Goal: Task Accomplishment & Management: Manage account settings

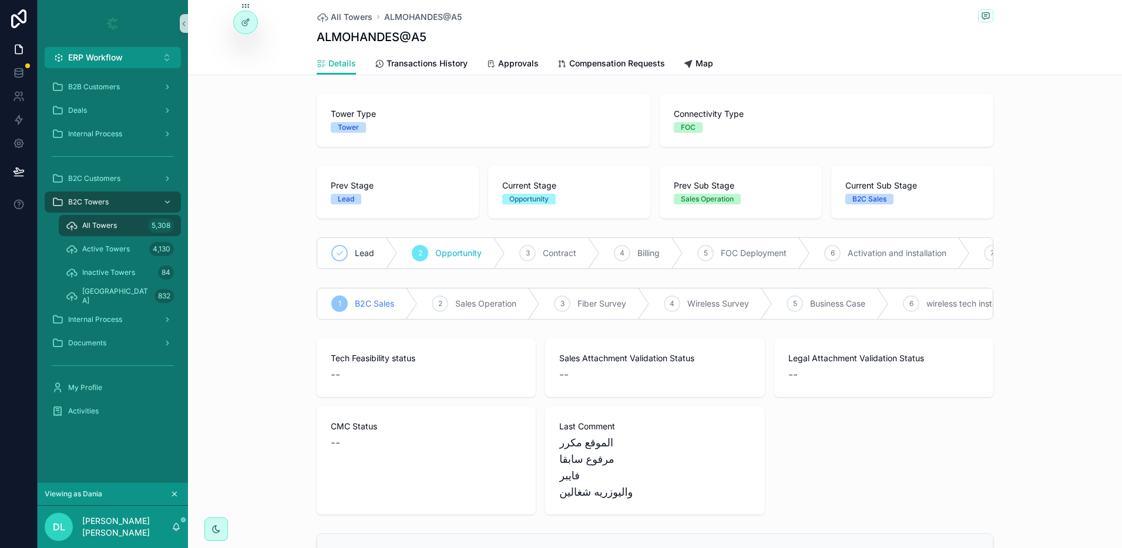
click at [176, 492] on icon "scrollable content" at bounding box center [175, 494] width 4 height 4
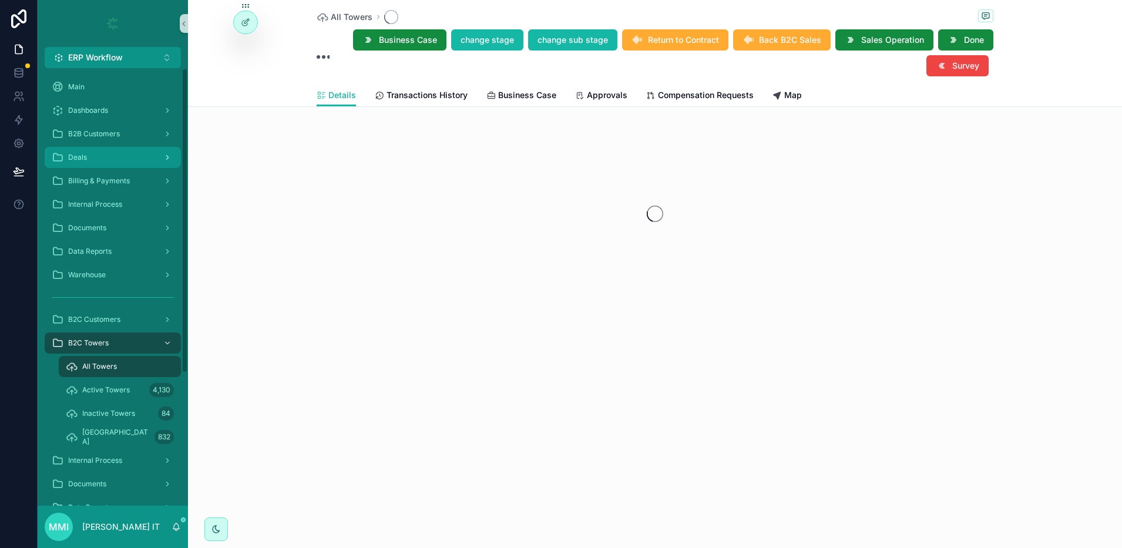
click at [86, 156] on span "Deals" at bounding box center [77, 157] width 19 height 9
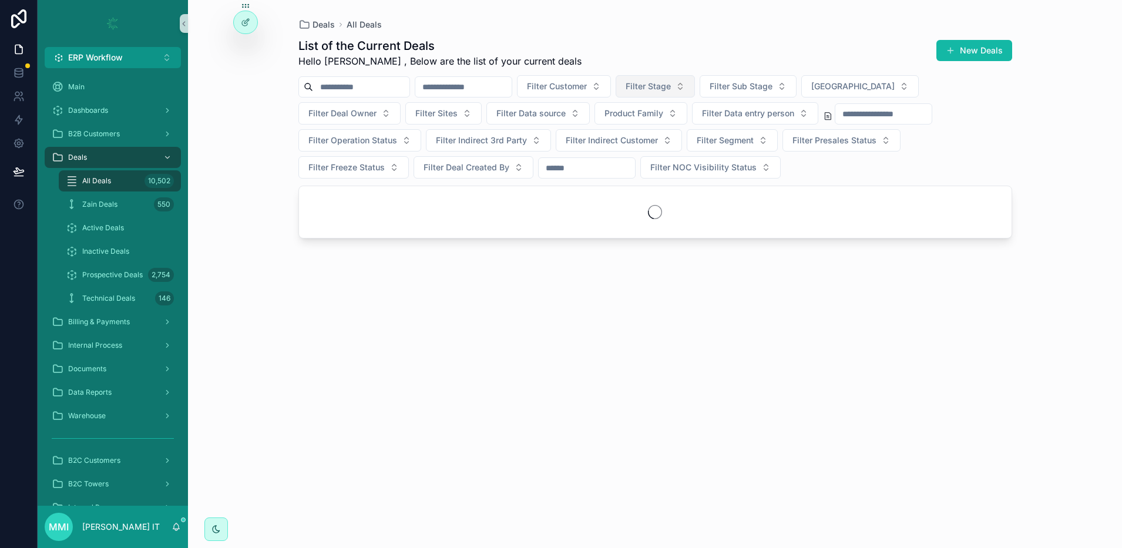
click at [671, 84] on span "Filter Stage" at bounding box center [648, 86] width 45 height 12
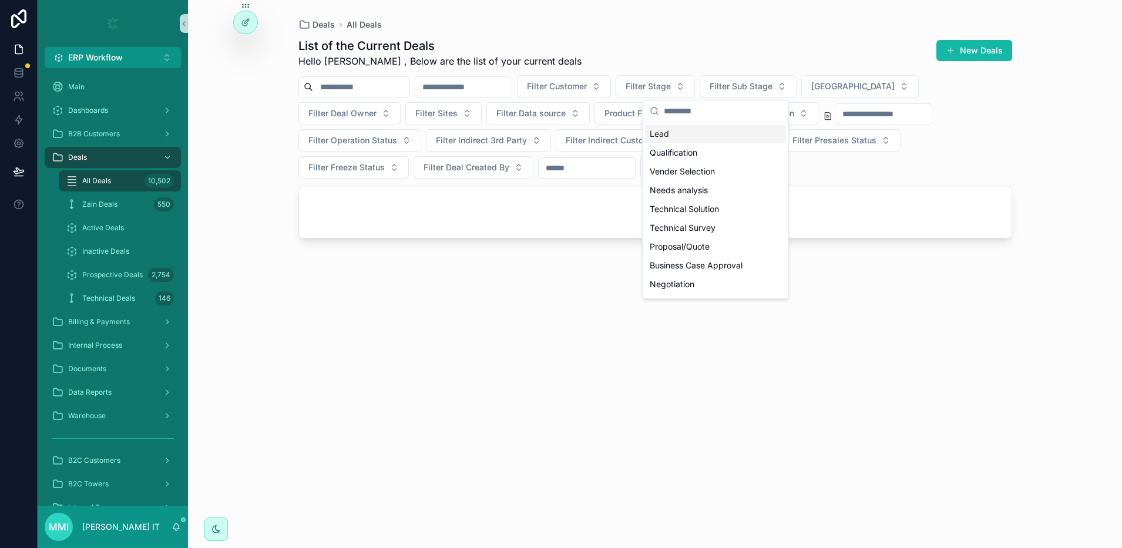
click at [674, 138] on div "Lead" at bounding box center [715, 134] width 141 height 19
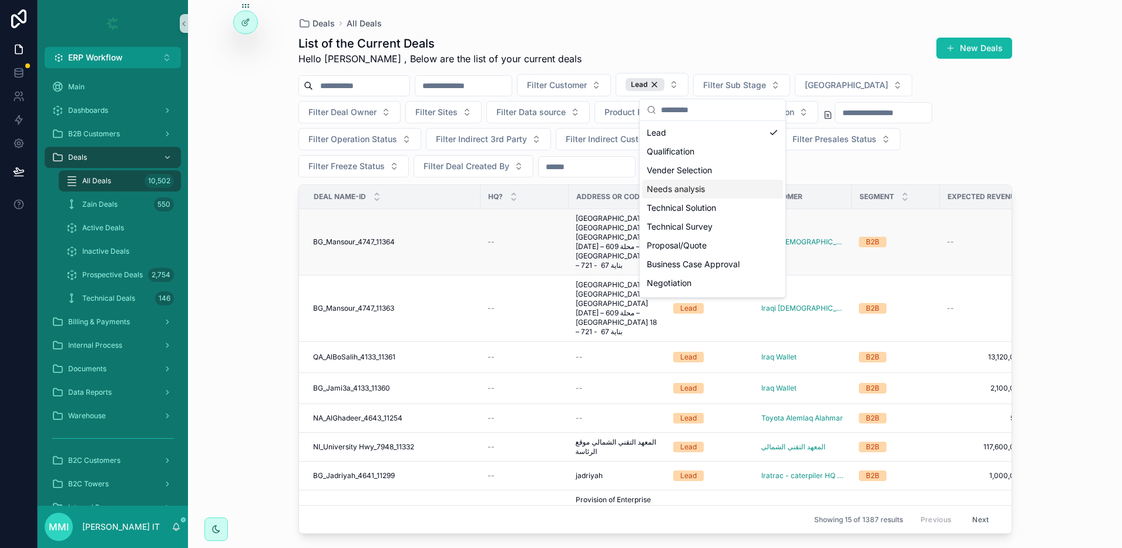
click at [354, 237] on span "BG_Mansour_4747_11364" at bounding box center [354, 241] width 82 height 9
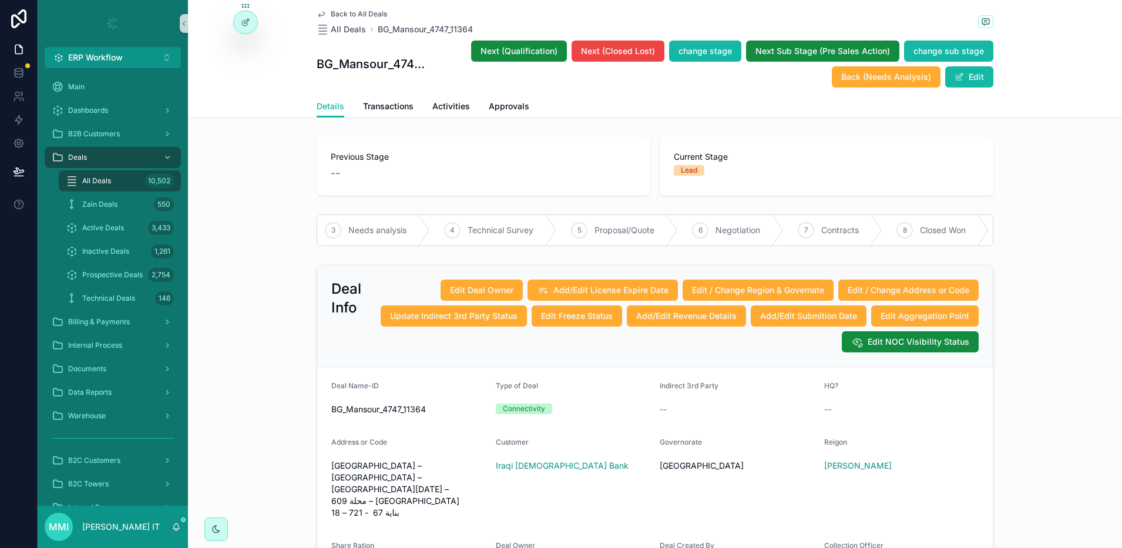
scroll to position [0, 197]
click at [243, 25] on icon at bounding box center [244, 23] width 5 height 5
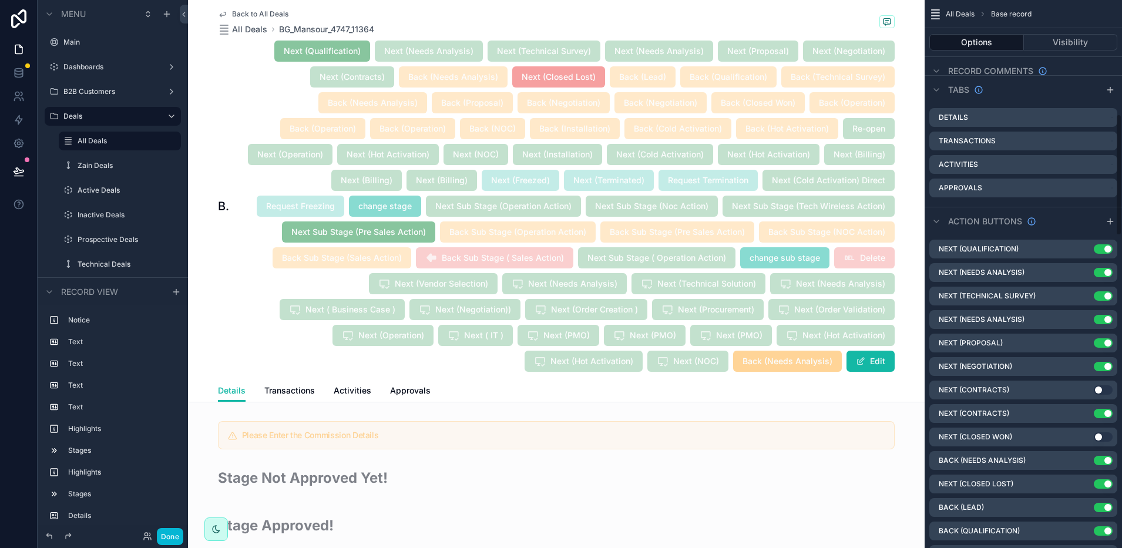
scroll to position [514, 0]
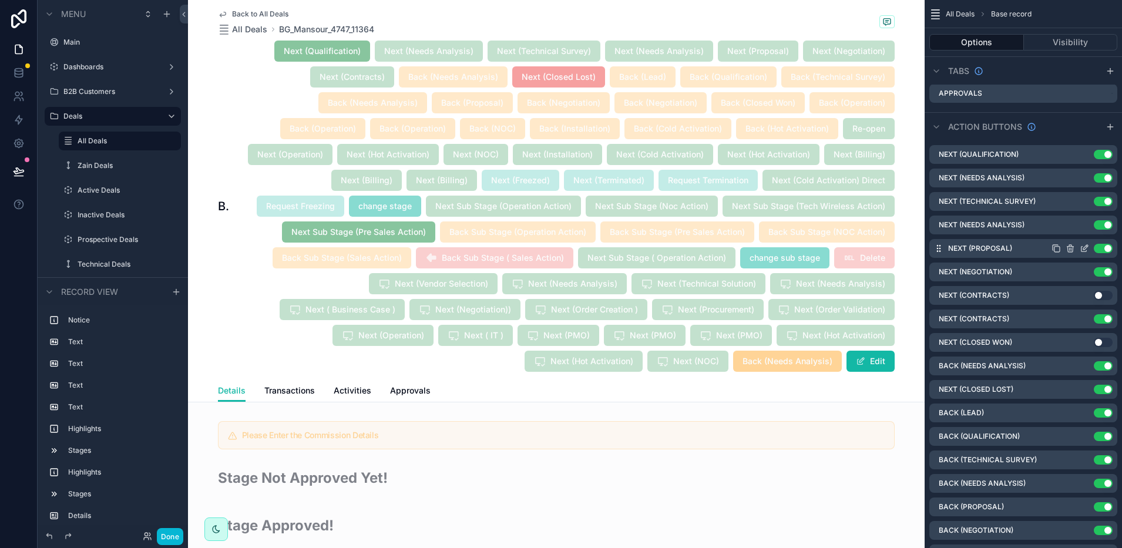
click at [1086, 246] on icon "scrollable content" at bounding box center [1085, 247] width 5 height 5
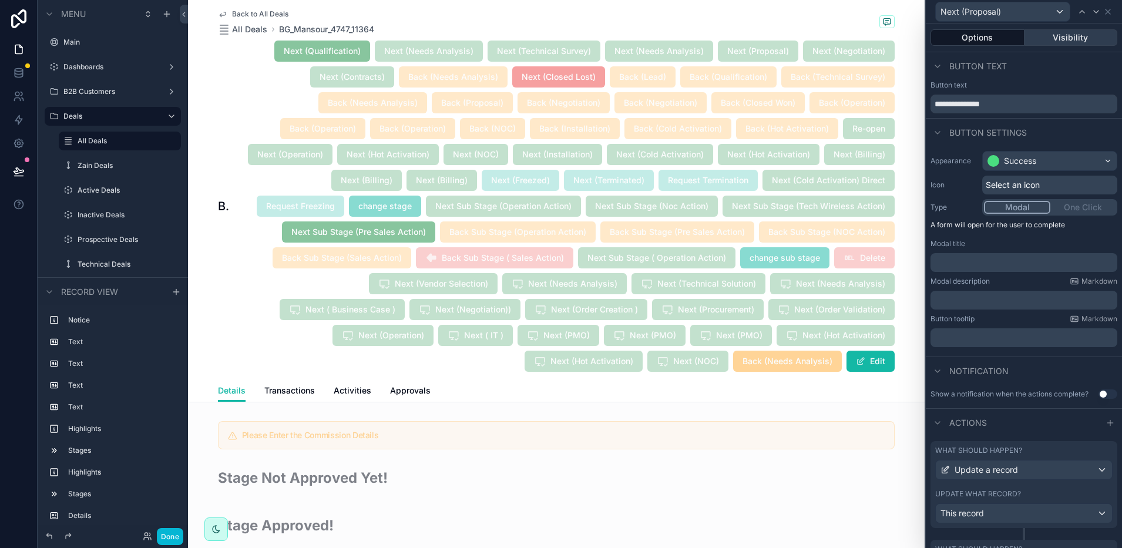
click at [1058, 45] on button "Visibility" at bounding box center [1070, 37] width 93 height 16
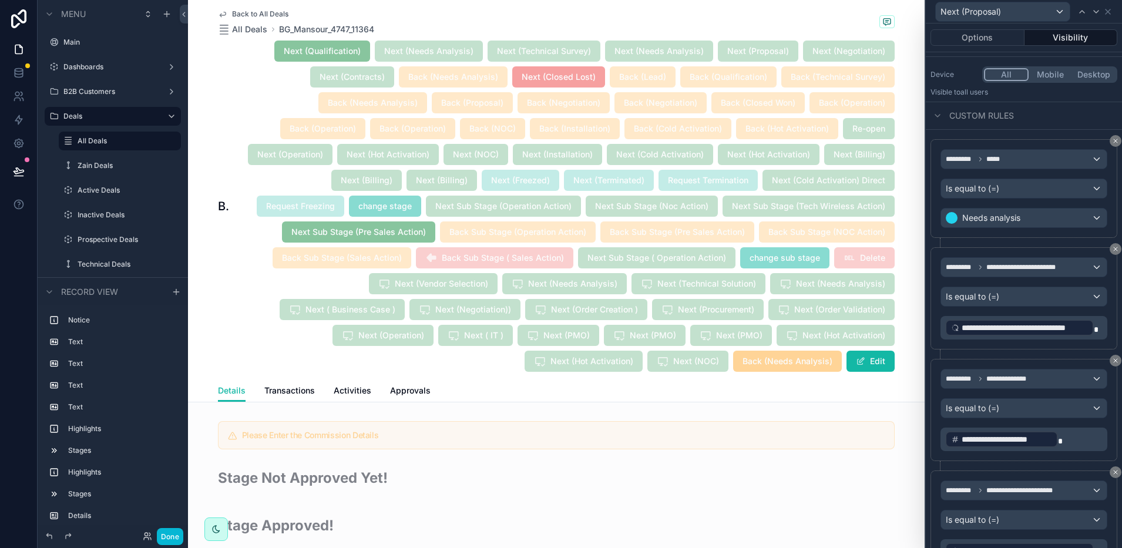
scroll to position [1141, 0]
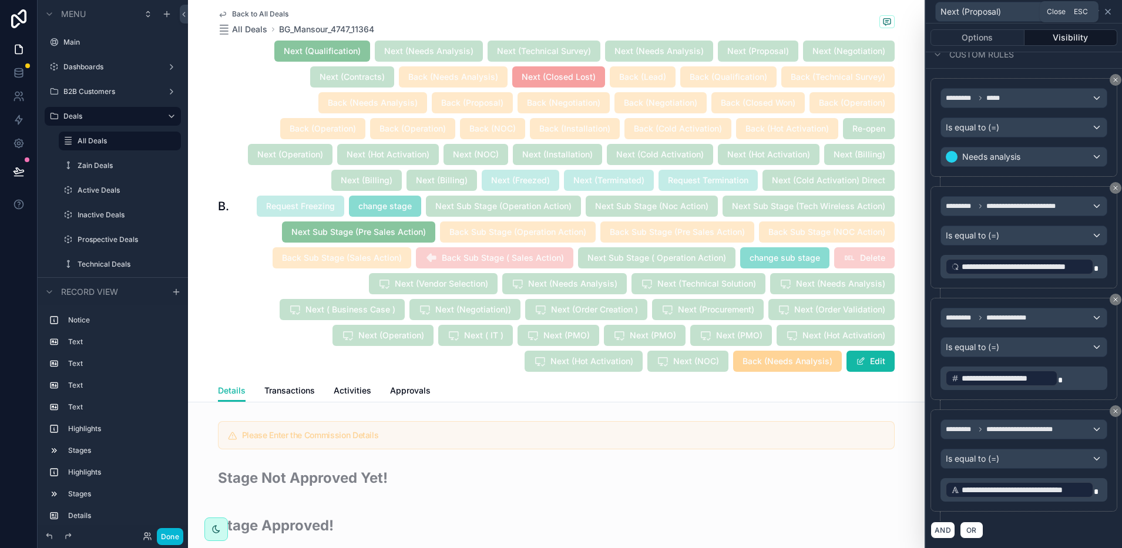
click at [1108, 14] on icon at bounding box center [1107, 11] width 9 height 9
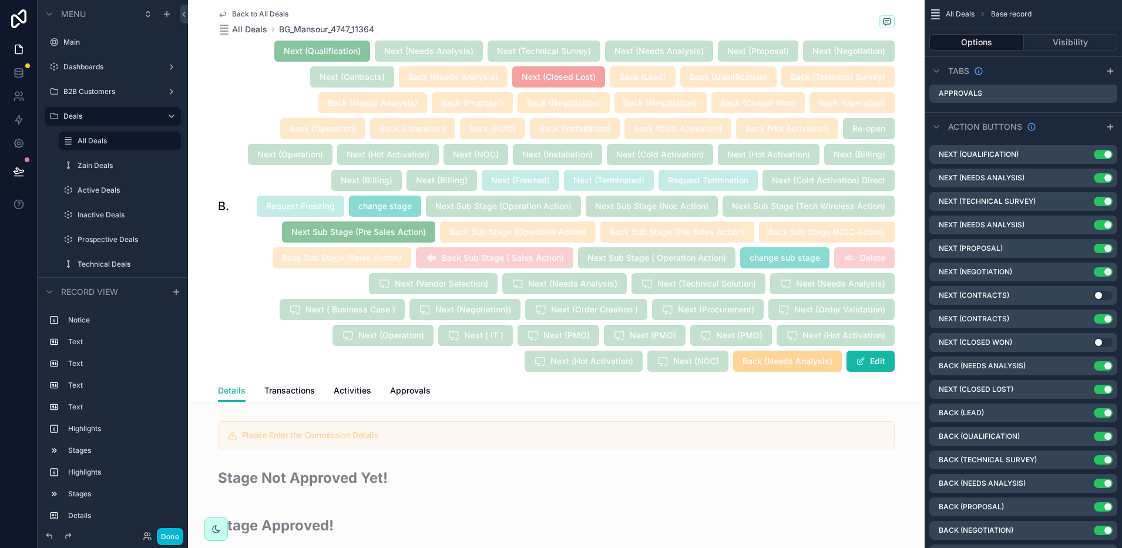
drag, startPoint x: 1083, startPoint y: 247, endPoint x: 1071, endPoint y: 191, distance: 57.0
click at [0, 0] on icon "scrollable content" at bounding box center [0, 0] width 0 height 0
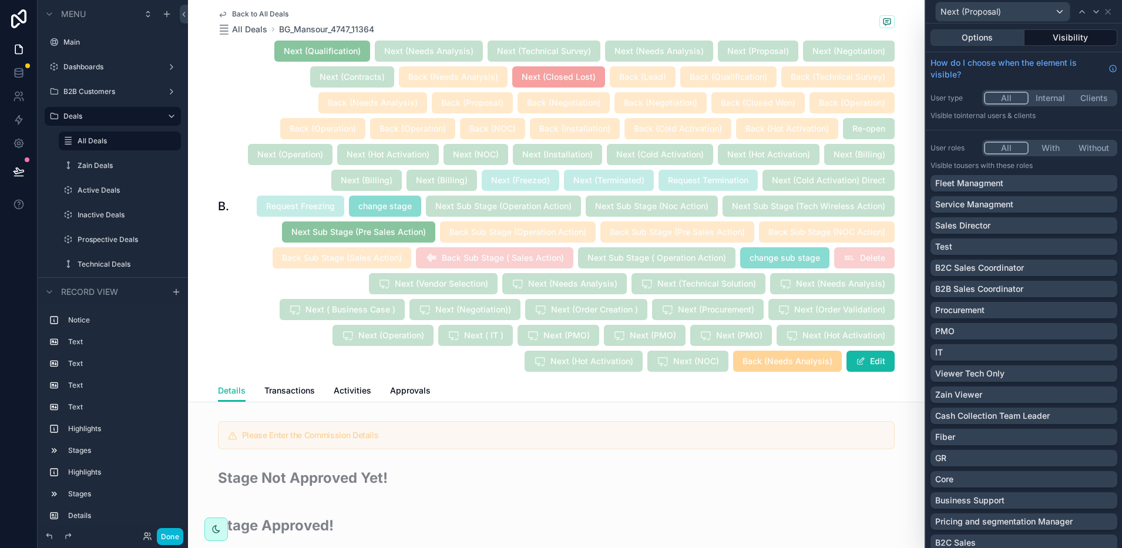
click at [983, 40] on button "Options" at bounding box center [977, 37] width 94 height 16
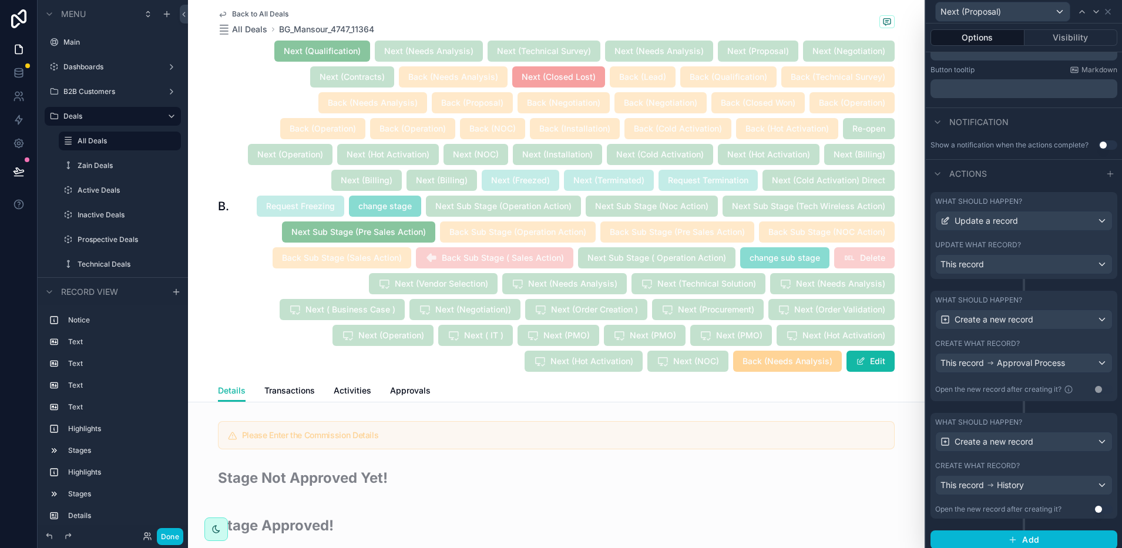
scroll to position [264, 0]
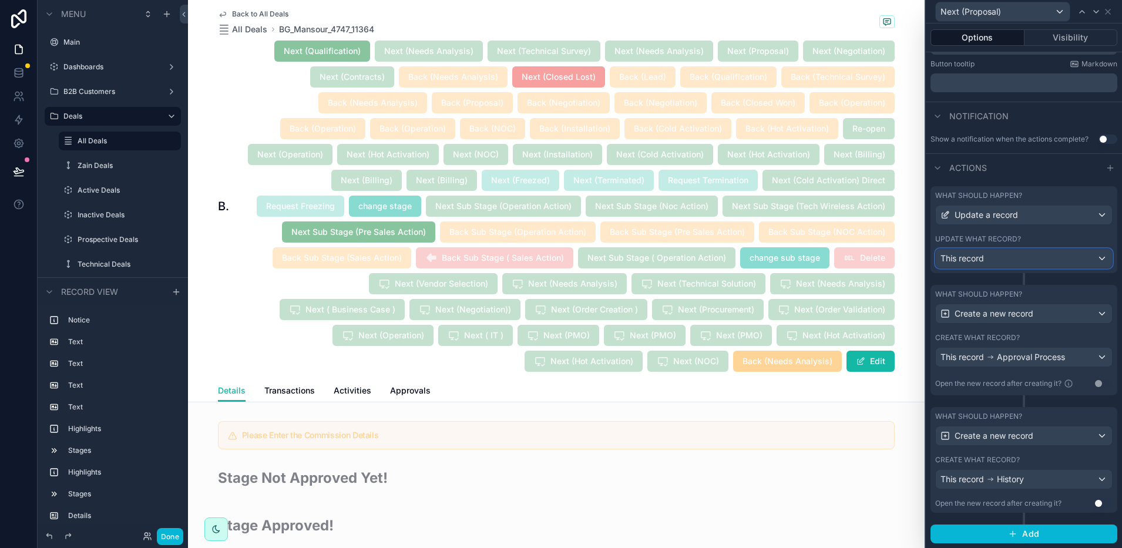
click at [988, 260] on div "This record" at bounding box center [1024, 258] width 176 height 19
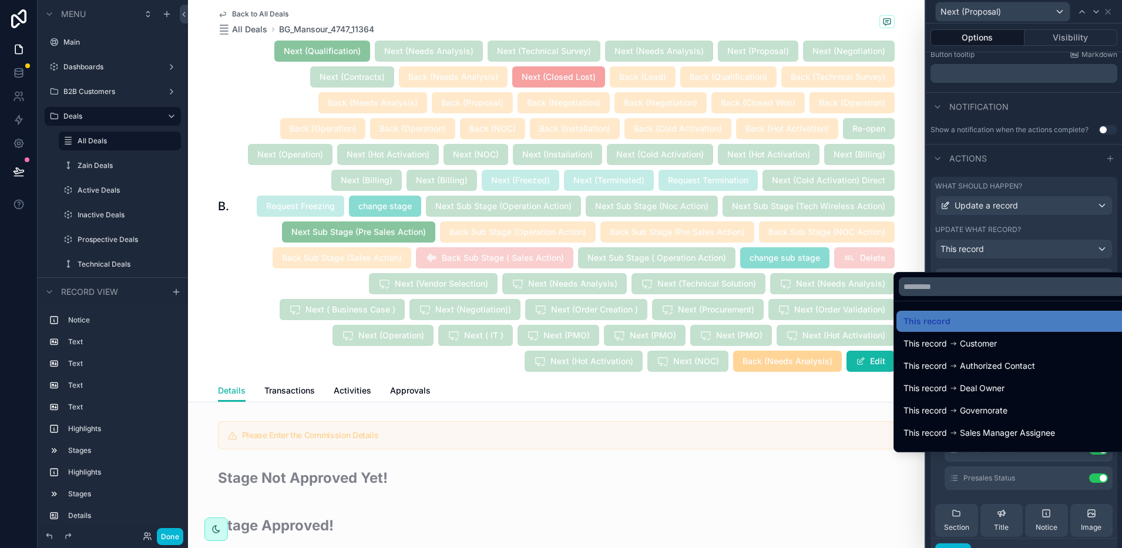
click at [988, 260] on div at bounding box center [1024, 274] width 196 height 548
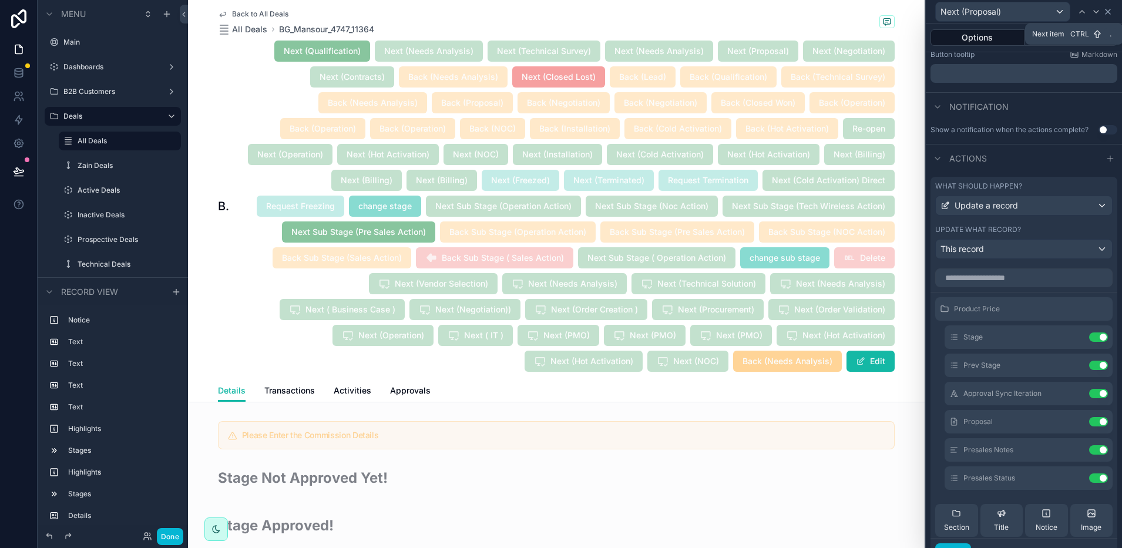
click at [1106, 11] on icon at bounding box center [1107, 11] width 9 height 9
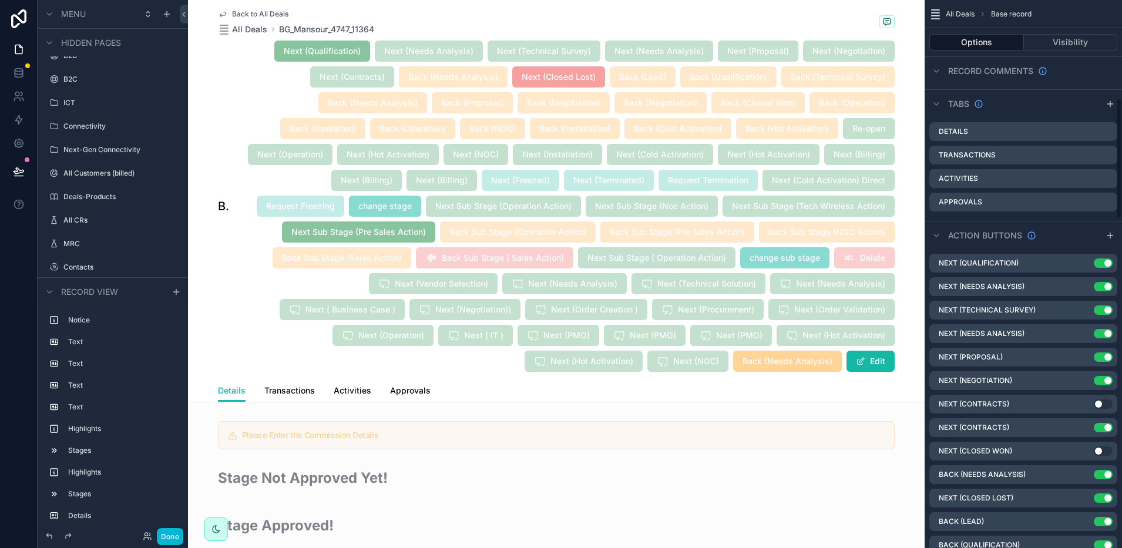
scroll to position [441, 0]
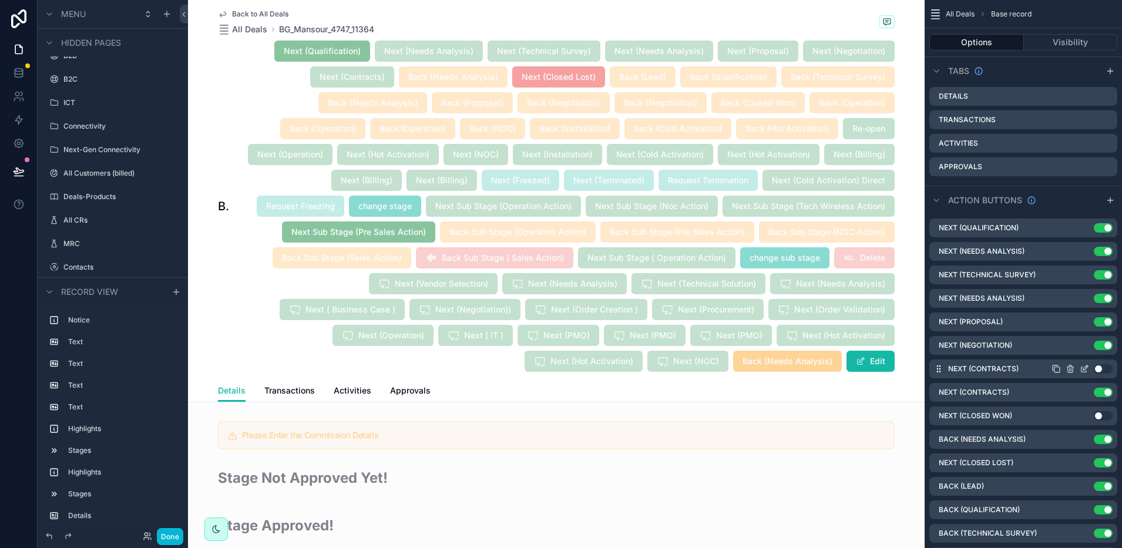
click at [1086, 371] on icon "scrollable content" at bounding box center [1083, 369] width 5 height 5
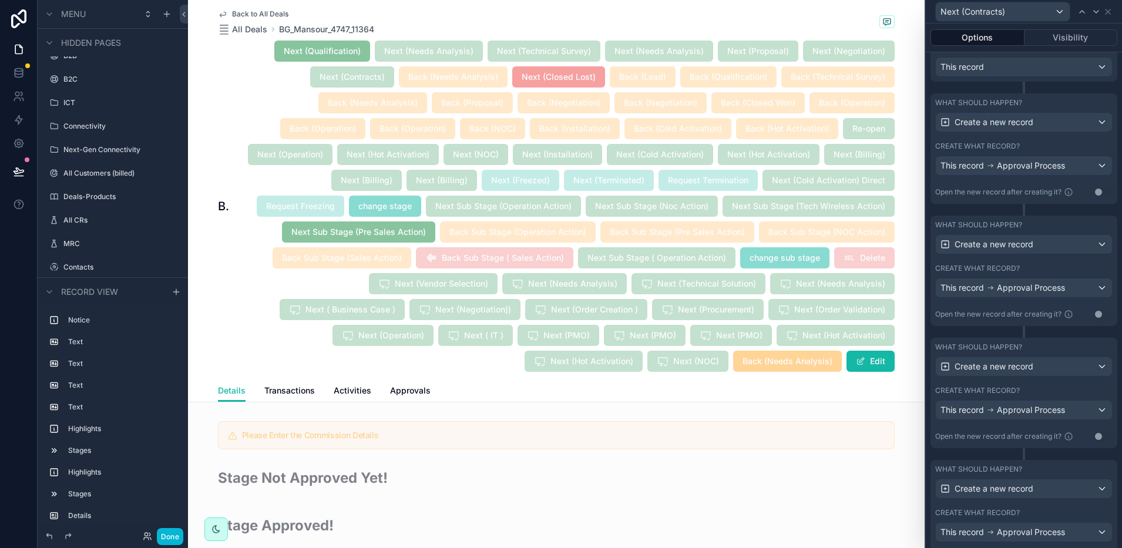
scroll to position [337, 0]
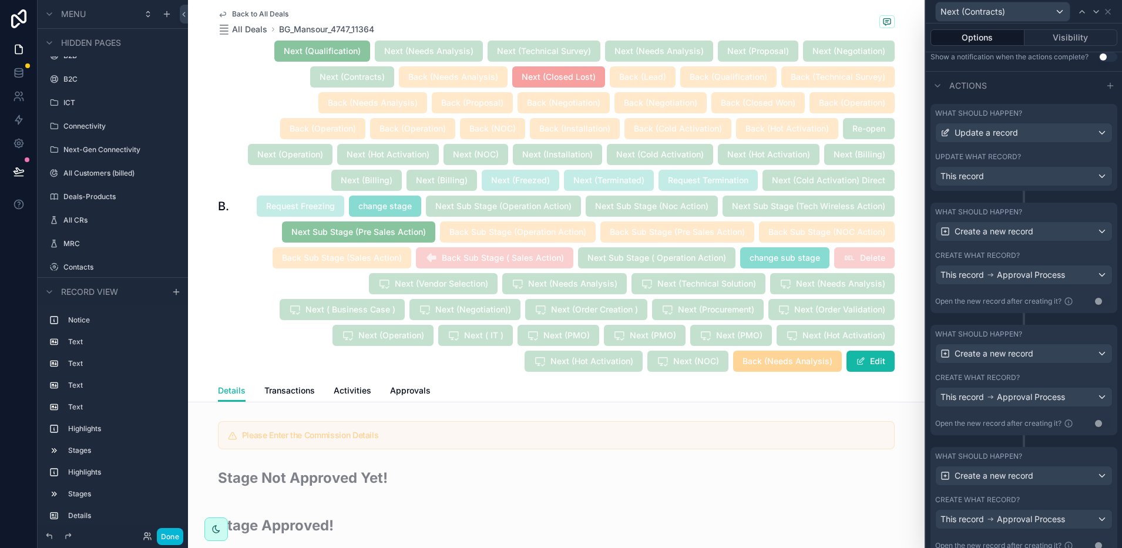
click at [1033, 95] on div "Actions" at bounding box center [1024, 85] width 196 height 28
click at [977, 182] on span "This record" at bounding box center [961, 176] width 43 height 12
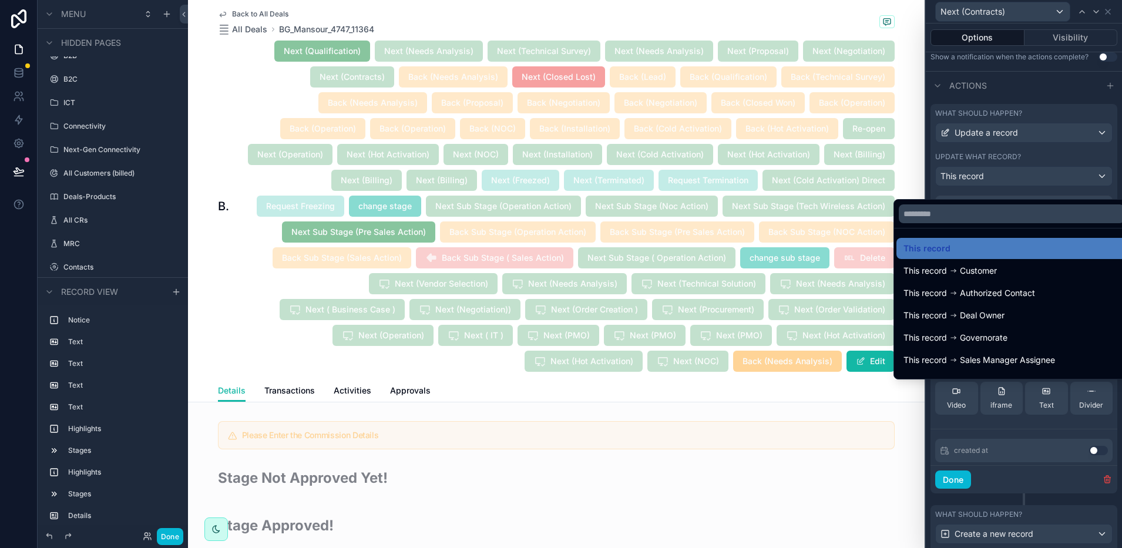
click at [977, 184] on div at bounding box center [1024, 274] width 196 height 548
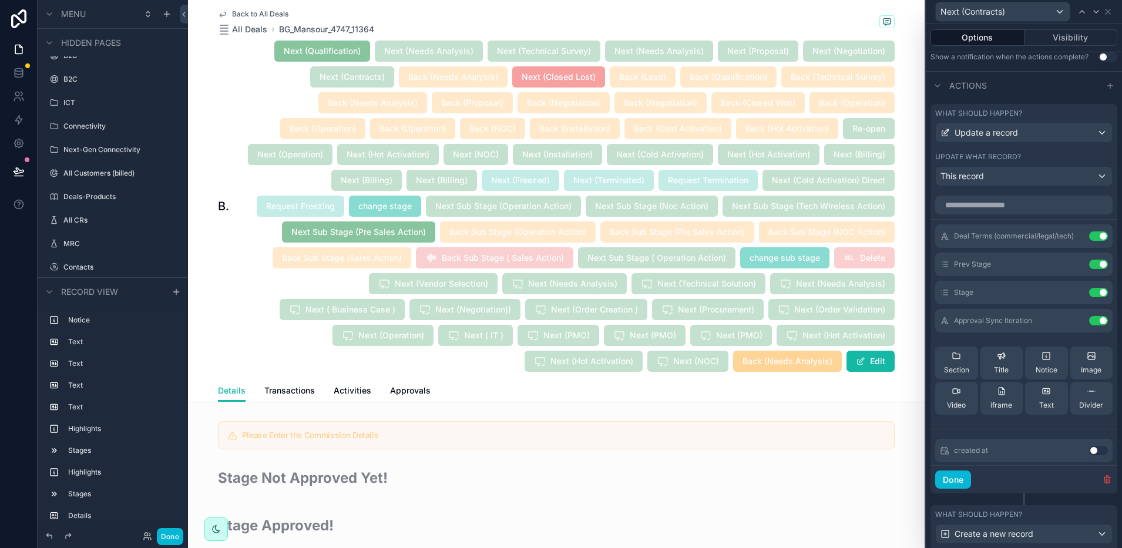
scroll to position [73, 0]
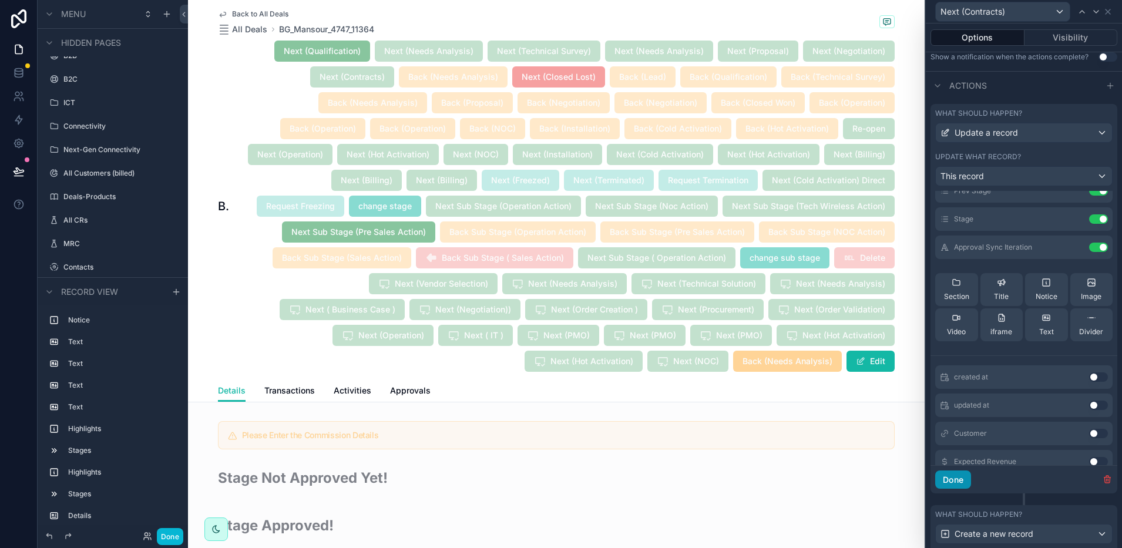
click at [964, 482] on button "Done" at bounding box center [953, 480] width 36 height 19
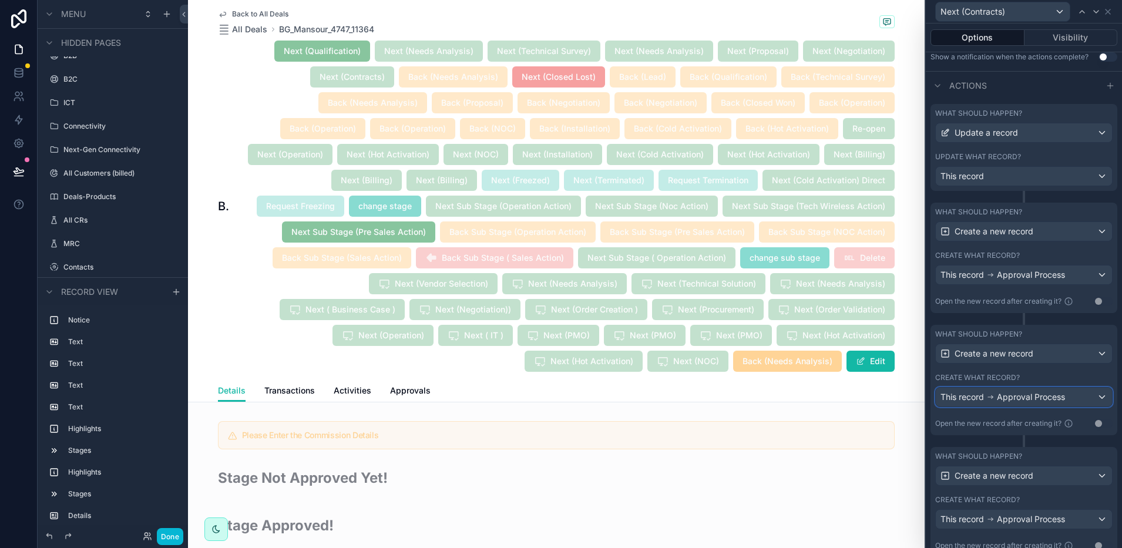
click at [1011, 401] on span "Approval Process" at bounding box center [1031, 397] width 68 height 12
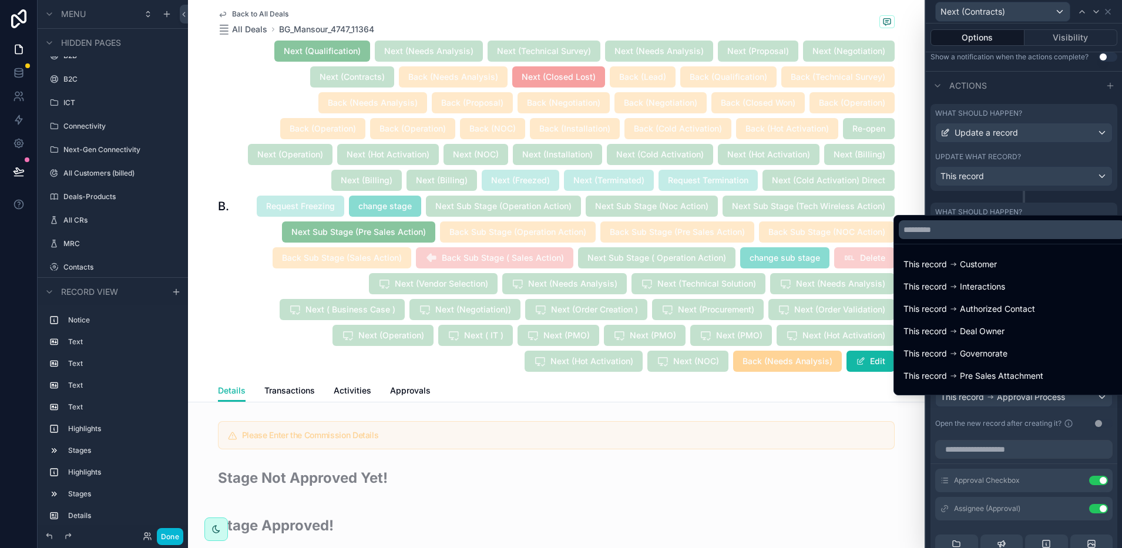
click at [1013, 412] on div at bounding box center [1024, 274] width 196 height 548
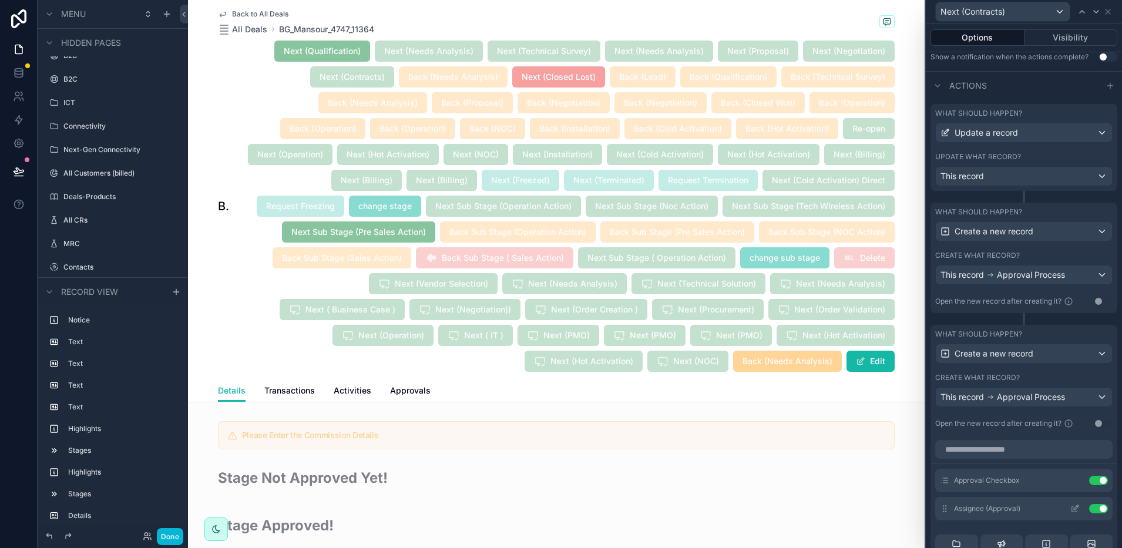
click at [1074, 510] on icon at bounding box center [1076, 507] width 5 height 5
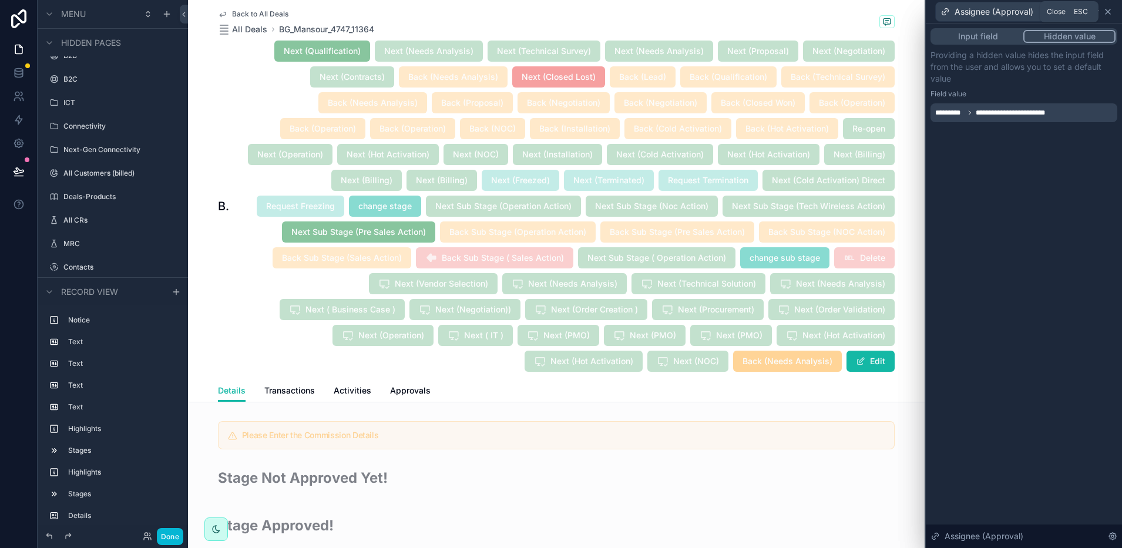
click at [1110, 14] on icon at bounding box center [1107, 11] width 9 height 9
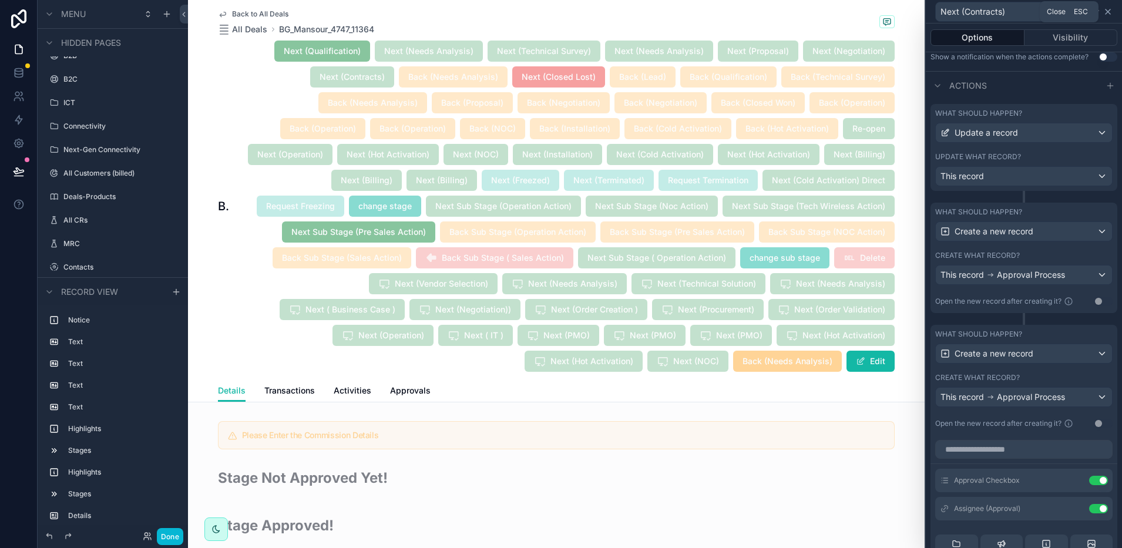
click at [1106, 15] on icon at bounding box center [1107, 11] width 9 height 9
